Goal: Task Accomplishment & Management: Complete application form

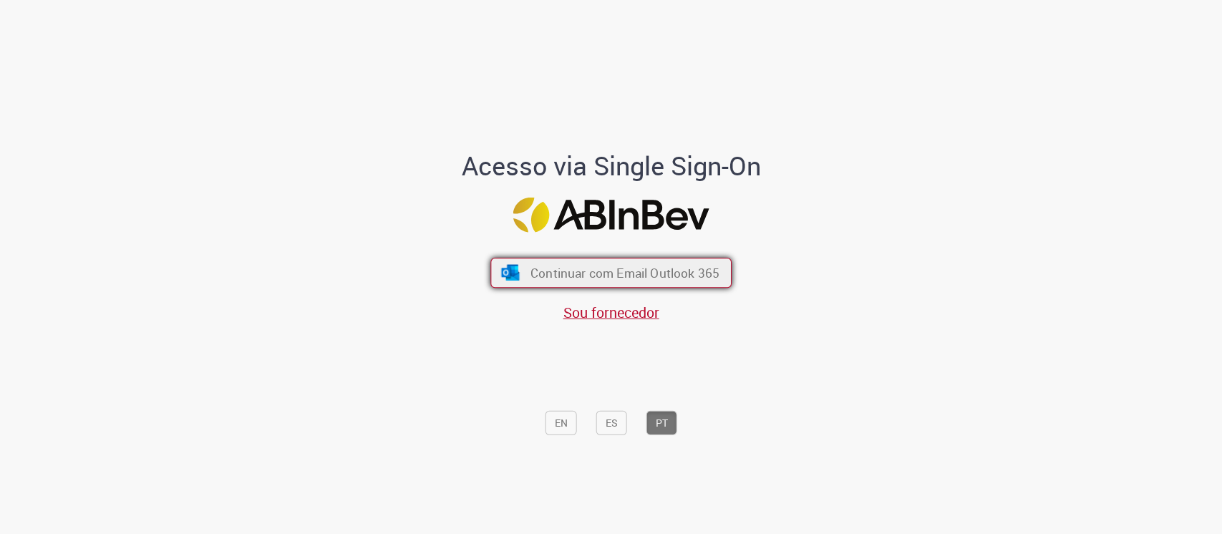
click at [545, 268] on span "Continuar com Email Outlook 365" at bounding box center [624, 272] width 189 height 16
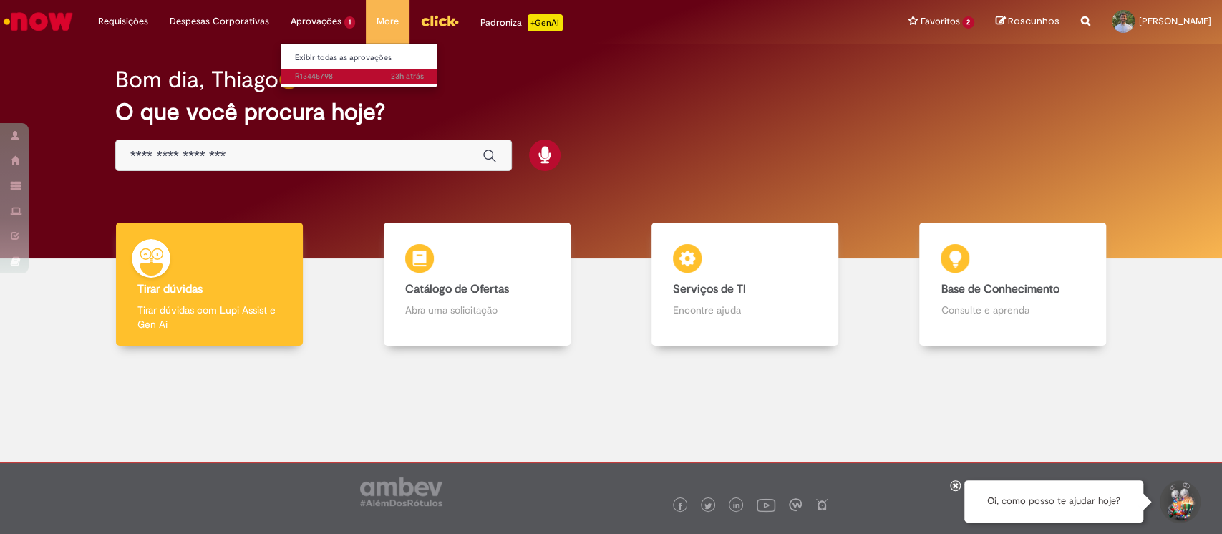
click at [332, 71] on span "23h atrás 23 horas atrás R13445798" at bounding box center [359, 76] width 129 height 11
click at [321, 58] on link "Exibir todas as aprovações" at bounding box center [359, 58] width 157 height 16
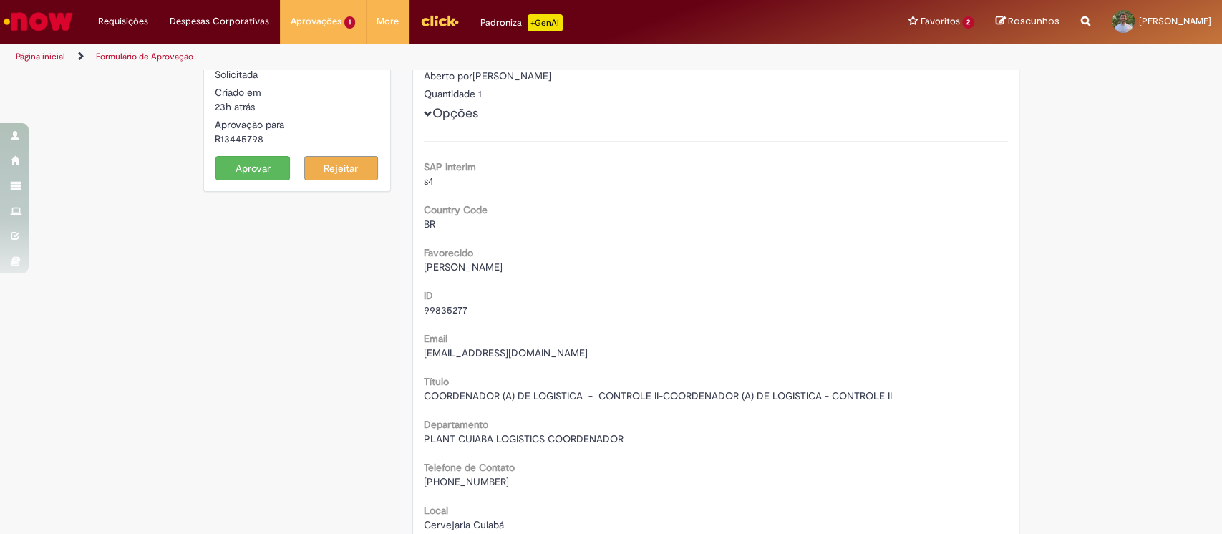
scroll to position [95, 0]
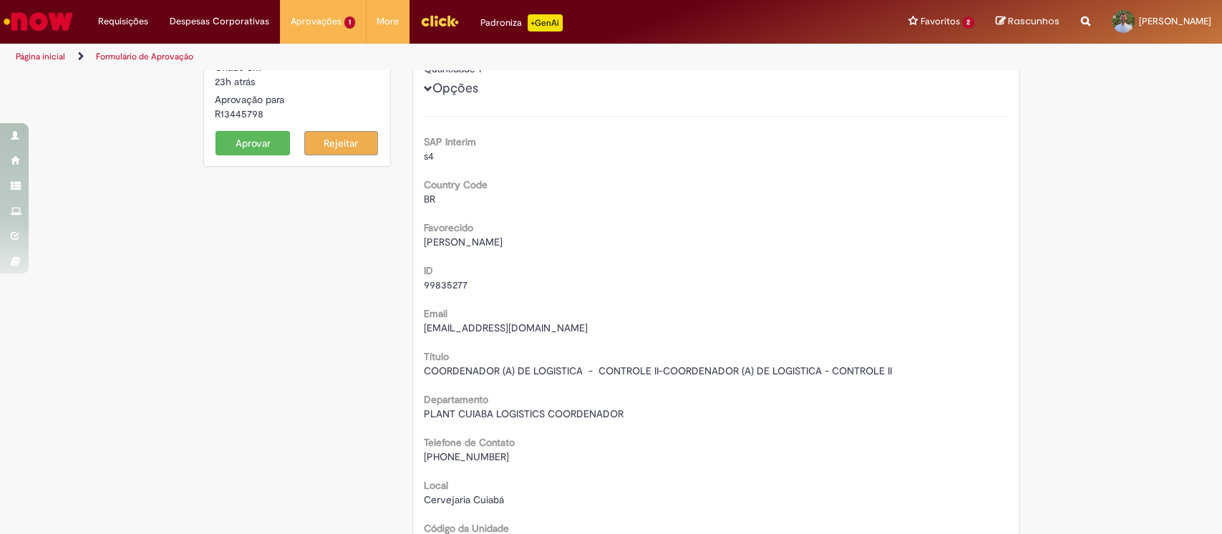
click at [231, 150] on button "Aprovar" at bounding box center [252, 143] width 74 height 24
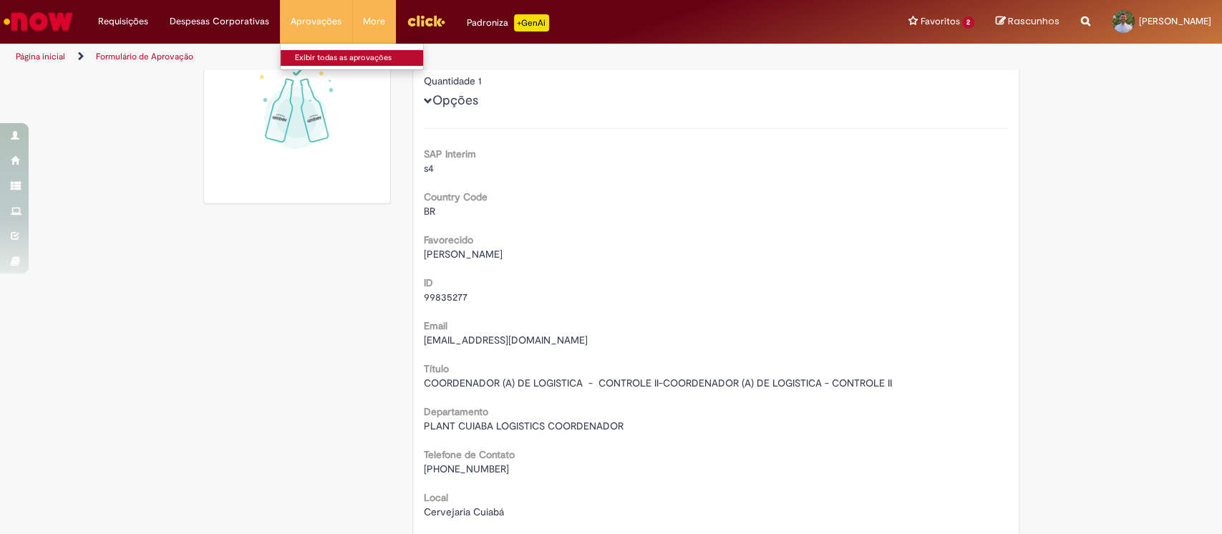
click at [303, 57] on link "Exibir todas as aprovações" at bounding box center [359, 58] width 157 height 16
